Goal: Task Accomplishment & Management: Use online tool/utility

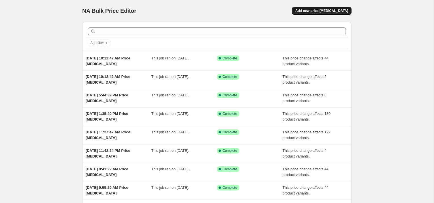
click at [322, 12] on span "Add new price [MEDICAL_DATA]" at bounding box center [322, 11] width 53 height 5
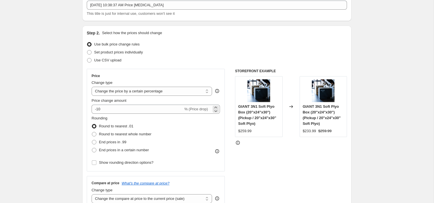
scroll to position [39, 0]
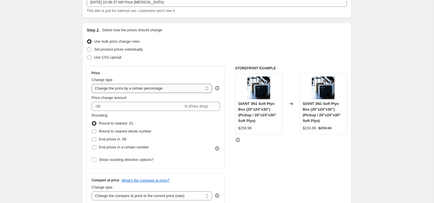
click at [145, 92] on select "Change the price to a certain amount Change the price by a certain amount Chang…" at bounding box center [152, 88] width 121 height 9
select select "pcap"
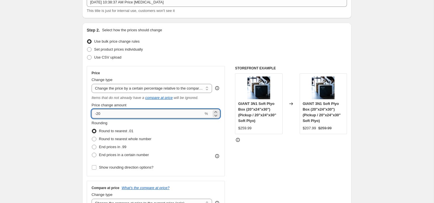
click at [148, 111] on input "-20" at bounding box center [148, 113] width 112 height 9
type input "-2"
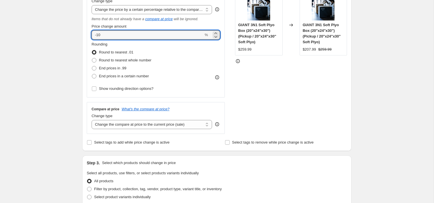
scroll to position [140, 0]
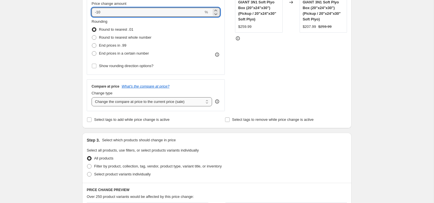
type input "-10"
click at [142, 105] on select "Change the compare at price to the current price (sale) Change the compare at p…" at bounding box center [152, 101] width 121 height 9
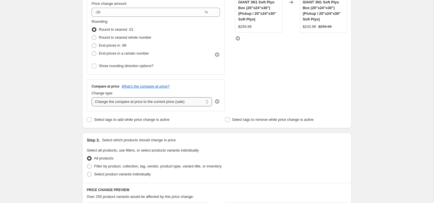
select select "no_change"
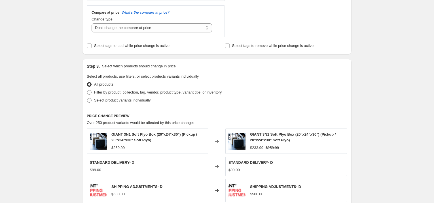
scroll to position [221, 0]
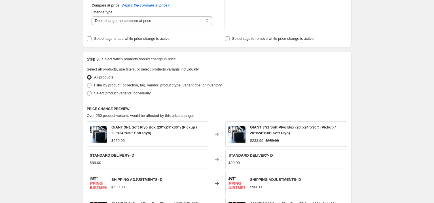
click at [121, 95] on span "Select product variants individually" at bounding box center [122, 93] width 56 height 6
click at [87, 91] on input "Select product variants individually" at bounding box center [87, 91] width 0 height 0
radio input "true"
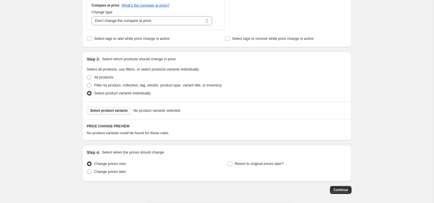
click at [120, 108] on span "Select product variants" at bounding box center [109, 110] width 38 height 5
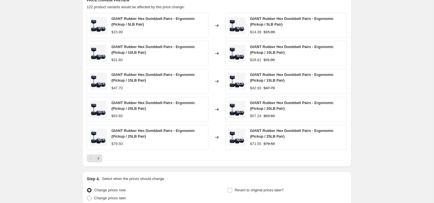
scroll to position [396, 0]
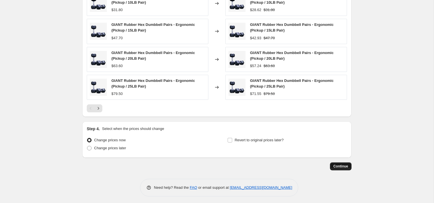
click at [339, 165] on span "Continue" at bounding box center [341, 166] width 15 height 5
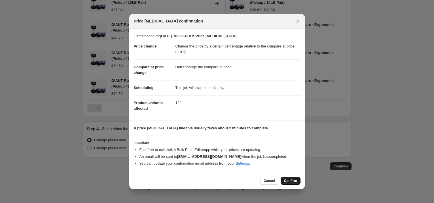
click at [292, 180] on span "Confirm" at bounding box center [290, 180] width 13 height 5
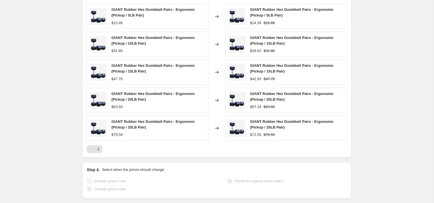
scroll to position [411, 0]
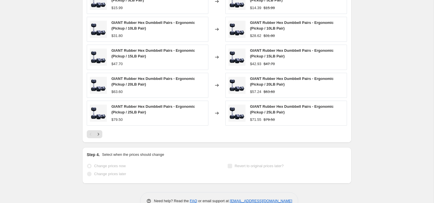
select select "pcap"
select select "no_change"
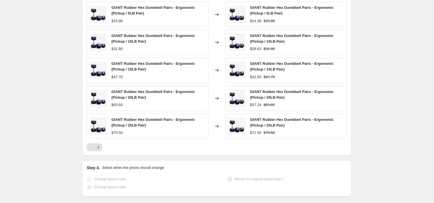
scroll to position [0, 0]
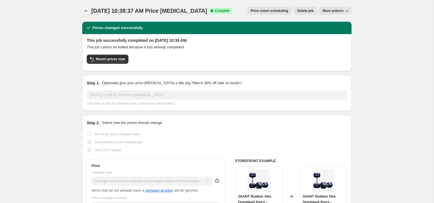
click at [85, 13] on icon "Price change jobs" at bounding box center [86, 11] width 6 height 6
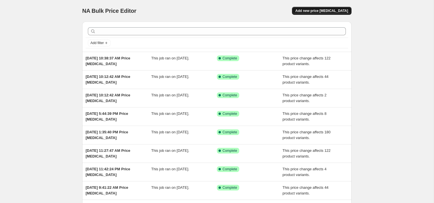
click at [318, 12] on span "Add new price [MEDICAL_DATA]" at bounding box center [322, 11] width 53 height 5
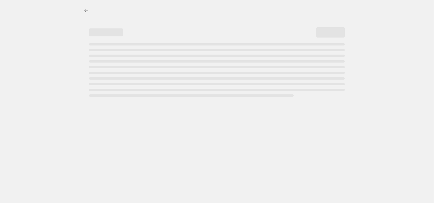
select select "percentage"
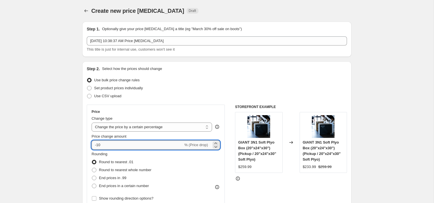
click at [126, 146] on input "-10" at bounding box center [138, 144] width 92 height 9
type input "-15"
click at [155, 126] on select "Change the price to a certain amount Change the price by a certain amount Chang…" at bounding box center [152, 126] width 121 height 9
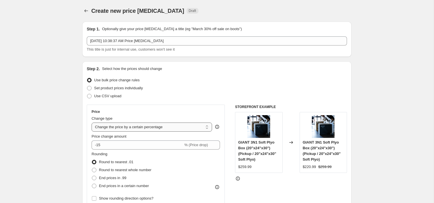
select select "pcap"
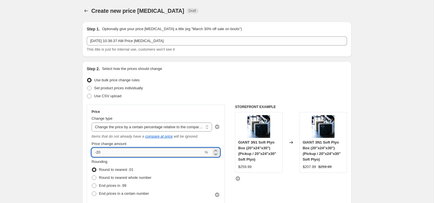
click at [143, 150] on input "-20" at bounding box center [148, 152] width 112 height 9
type input "-2"
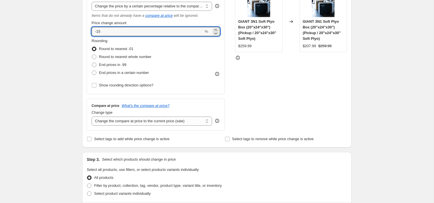
scroll to position [161, 0]
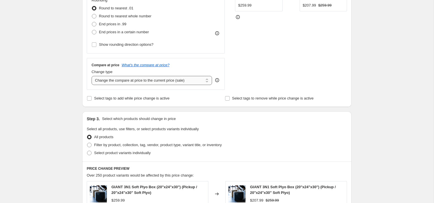
type input "-15"
click at [127, 80] on select "Change the compare at price to the current price (sale) Change the compare at p…" at bounding box center [152, 80] width 121 height 9
select select "no_change"
click at [115, 152] on span "Select product variants individually" at bounding box center [122, 152] width 56 height 4
click at [87, 151] on input "Select product variants individually" at bounding box center [87, 150] width 0 height 0
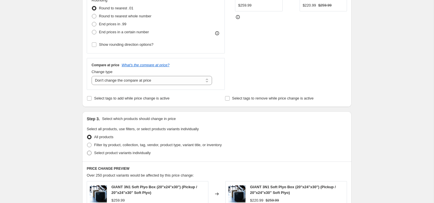
radio input "true"
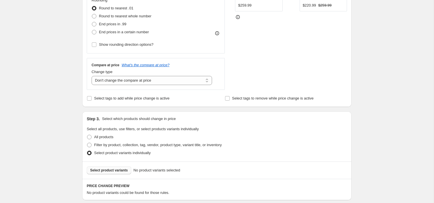
click at [115, 169] on span "Select product variants" at bounding box center [109, 170] width 38 height 5
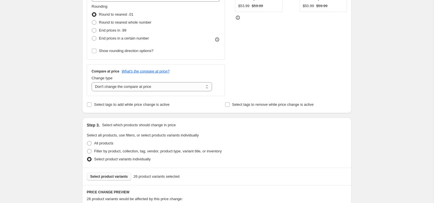
scroll to position [387, 0]
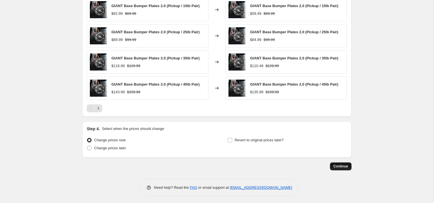
click at [335, 166] on span "Continue" at bounding box center [341, 166] width 15 height 5
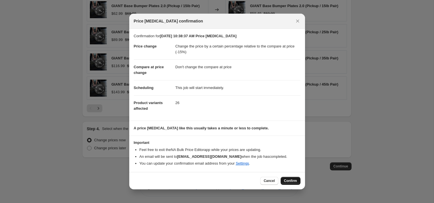
click at [290, 177] on button "Confirm" at bounding box center [291, 180] width 20 height 8
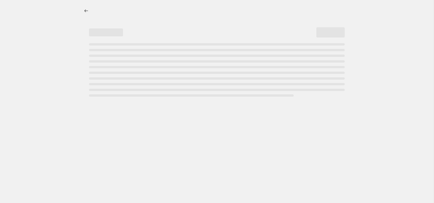
select select "pcap"
select select "no_change"
